Goal: Task Accomplishment & Management: Complete application form

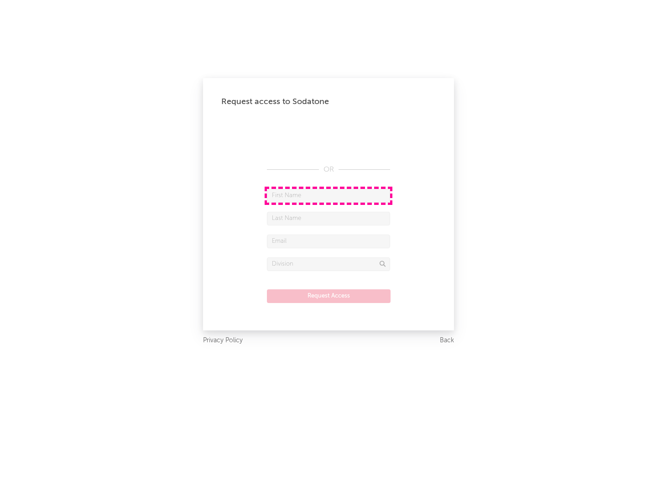
click at [328, 195] on input "text" at bounding box center [328, 196] width 123 height 14
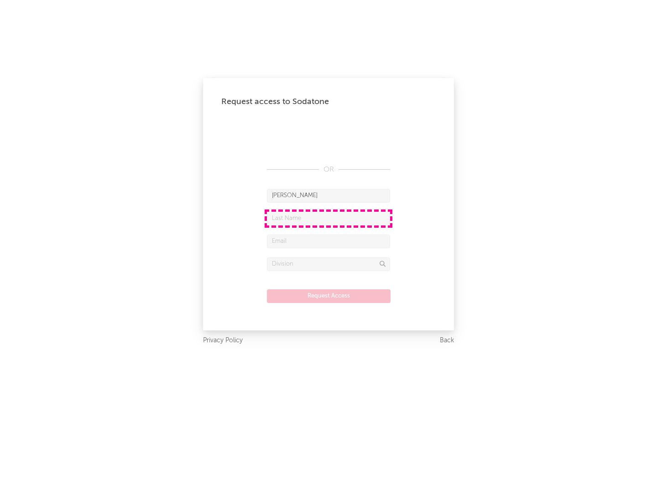
type input "[PERSON_NAME]"
click at [328, 218] on input "text" at bounding box center [328, 219] width 123 height 14
type input "[PERSON_NAME]"
click at [328, 241] on input "text" at bounding box center [328, 241] width 123 height 14
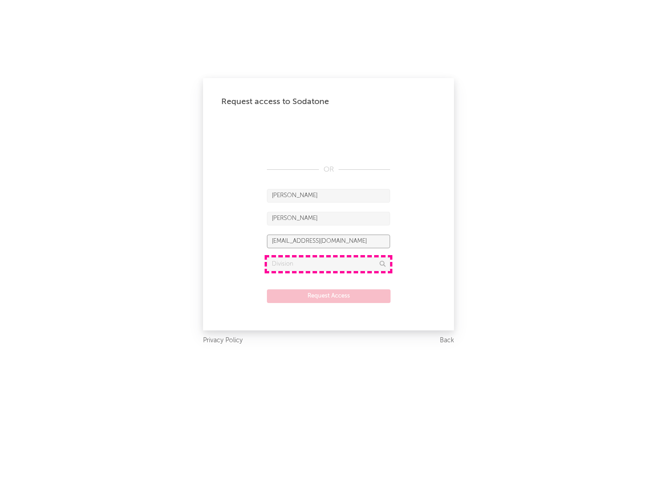
type input "[EMAIL_ADDRESS][DOMAIN_NAME]"
click at [328, 264] on input "text" at bounding box center [328, 264] width 123 height 14
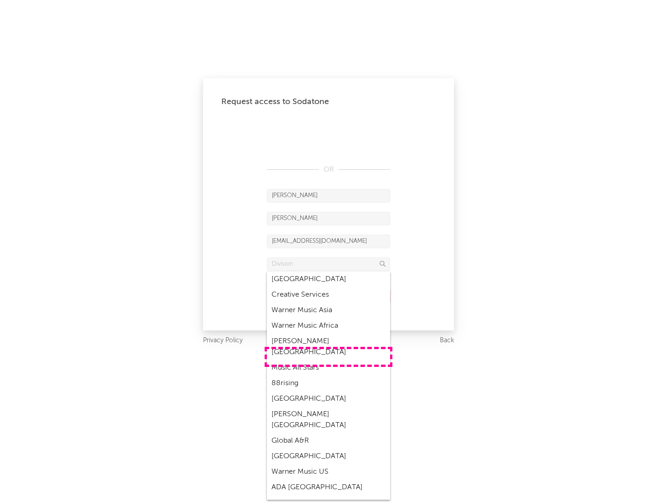
click at [328, 360] on div "Music All Stars" at bounding box center [328, 368] width 123 height 16
type input "Music All Stars"
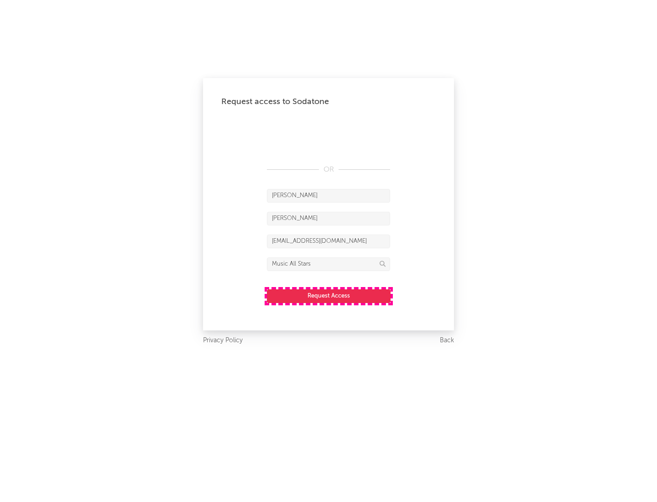
click at [328, 296] on button "Request Access" at bounding box center [329, 296] width 124 height 14
